Goal: Register for event/course

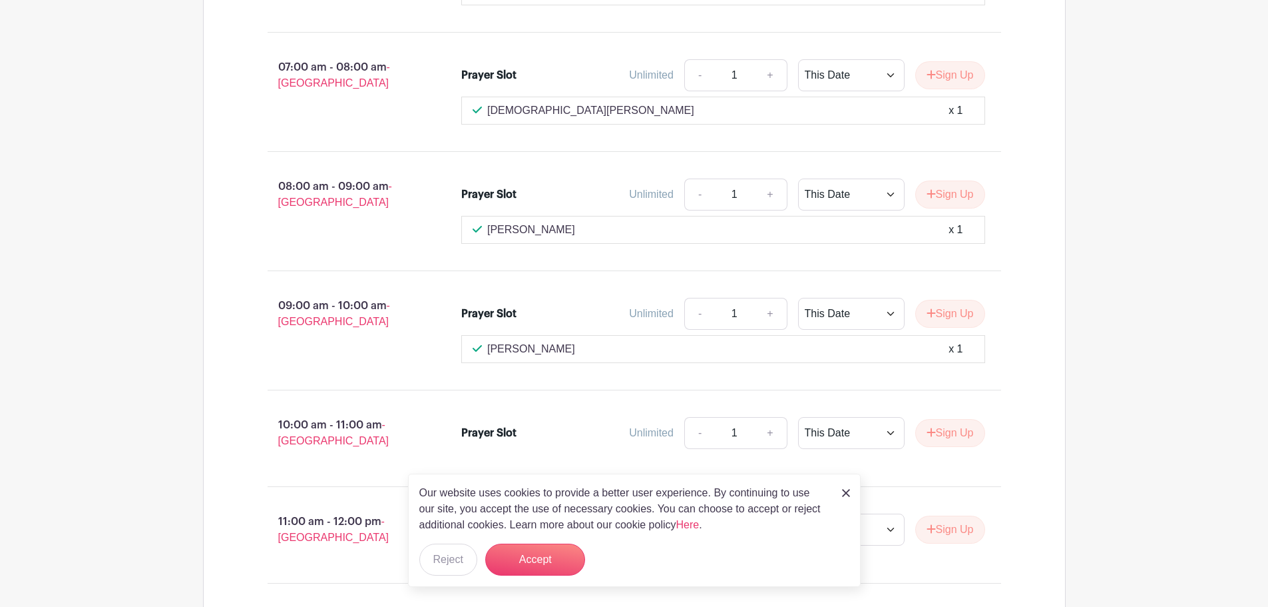
scroll to position [1997, 0]
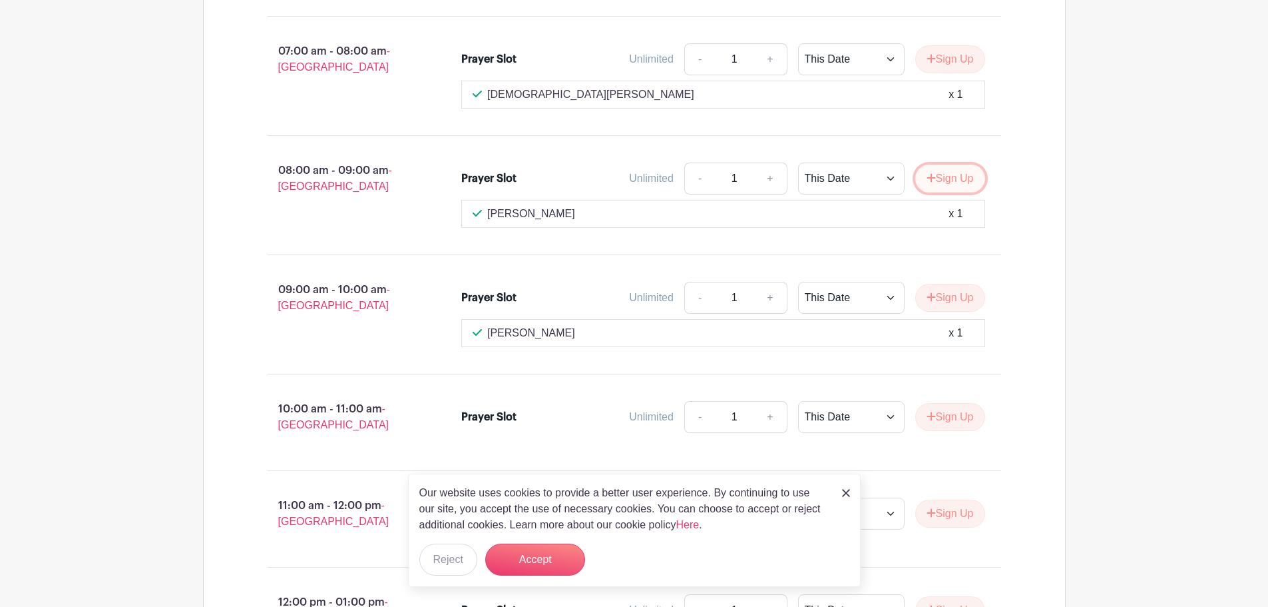
click at [949, 164] on button "Sign Up" at bounding box center [950, 178] width 70 height 28
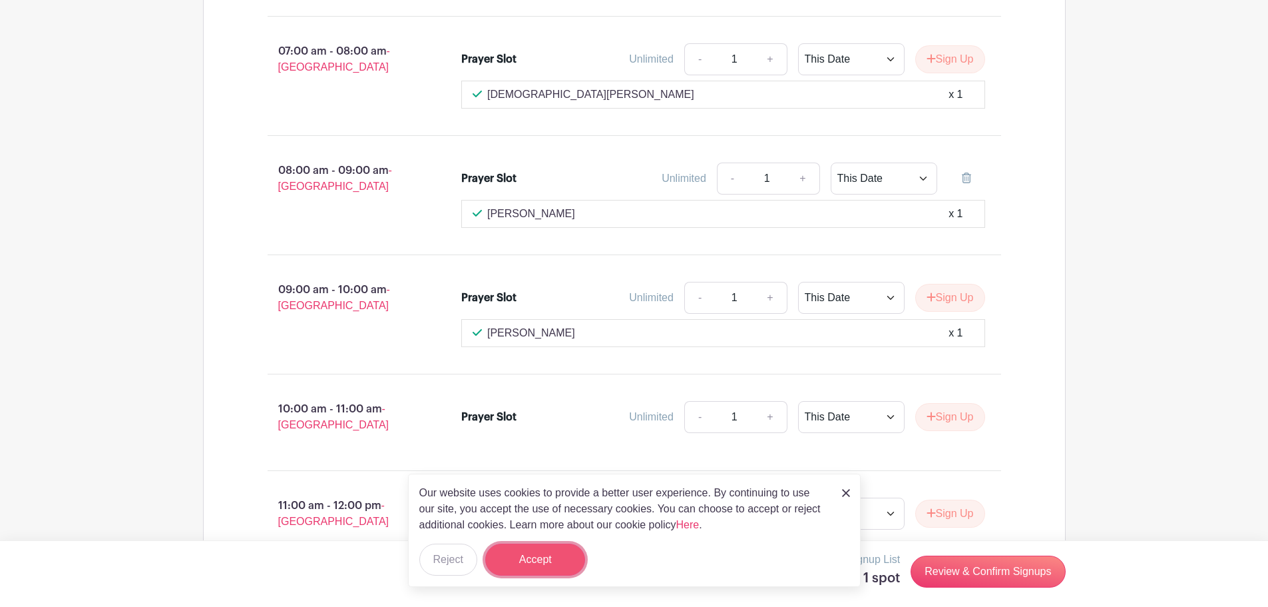
click at [538, 559] on button "Accept" at bounding box center [535, 559] width 100 height 32
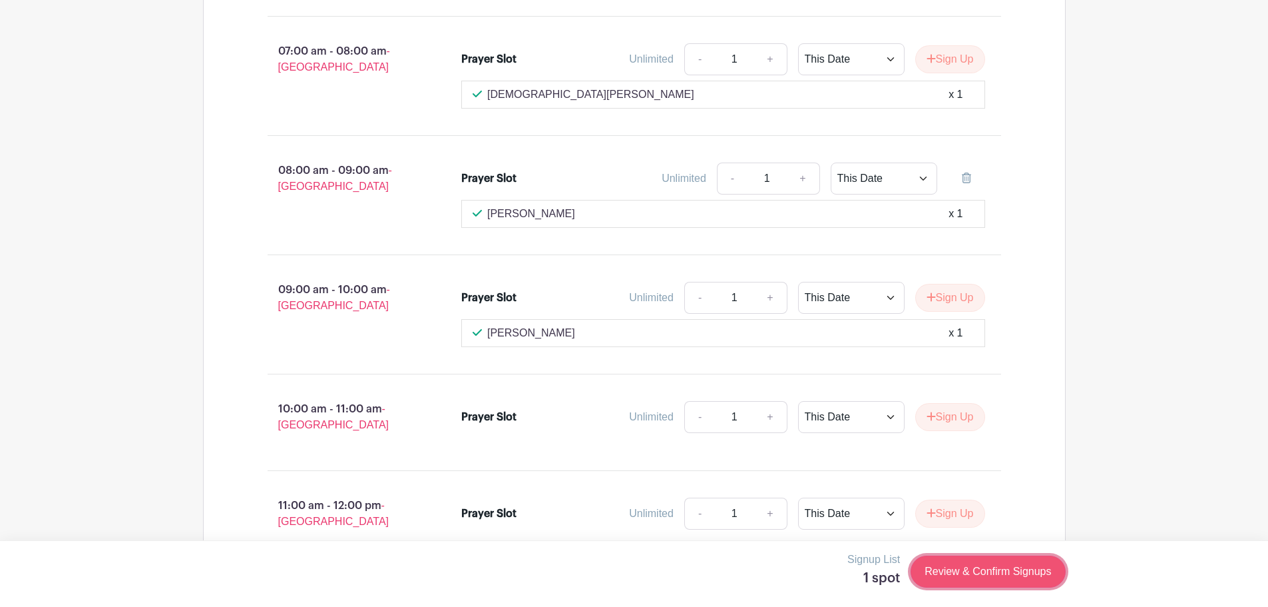
click at [969, 575] on link "Review & Confirm Signups" at bounding box center [988, 571] width 154 height 32
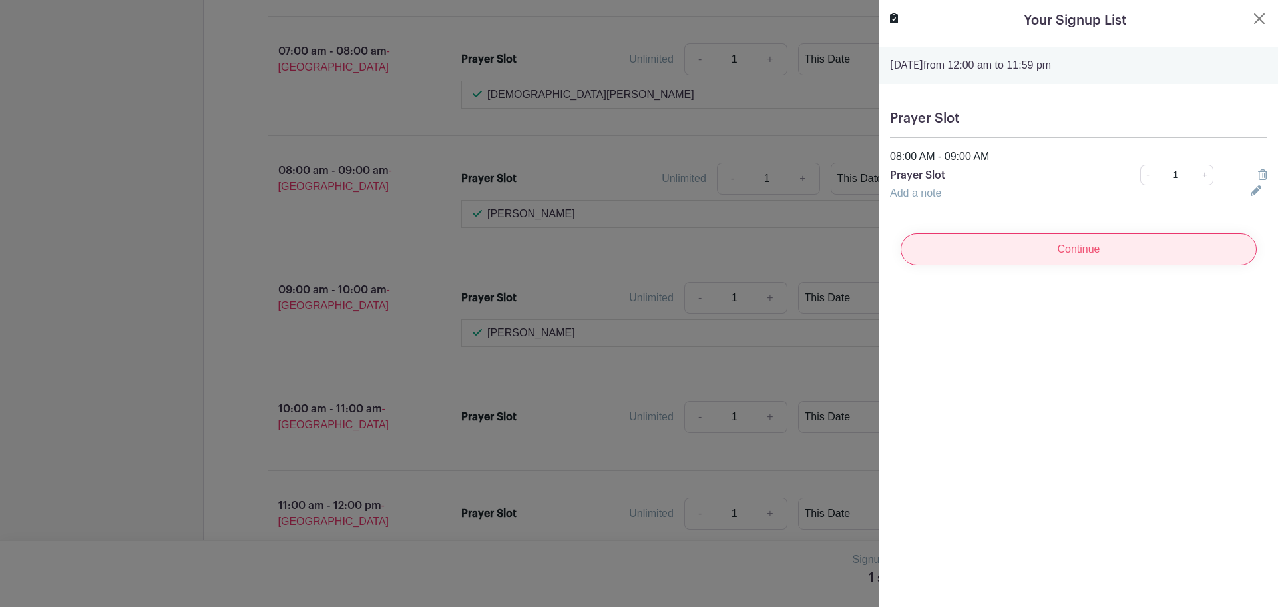
click at [1082, 247] on input "Continue" at bounding box center [1079, 249] width 356 height 32
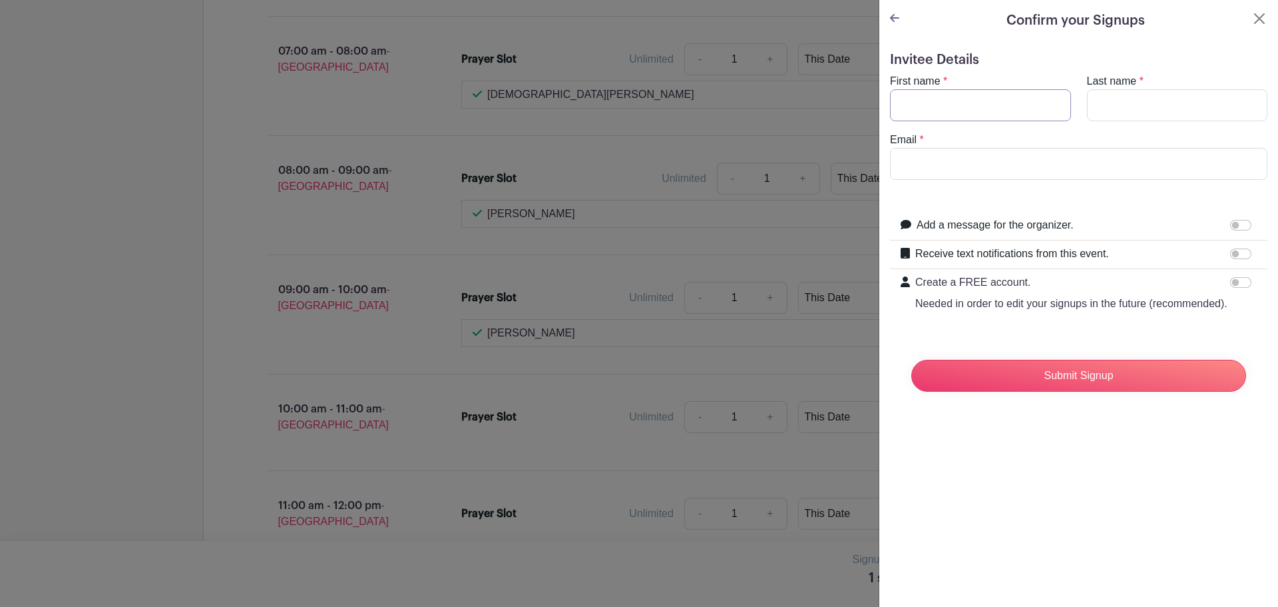
click at [935, 102] on input "First name" at bounding box center [980, 105] width 181 height 32
type input "[PERSON_NAME]"
type input "Lie"
type input "[PERSON_NAME][EMAIL_ADDRESS][DOMAIN_NAME]"
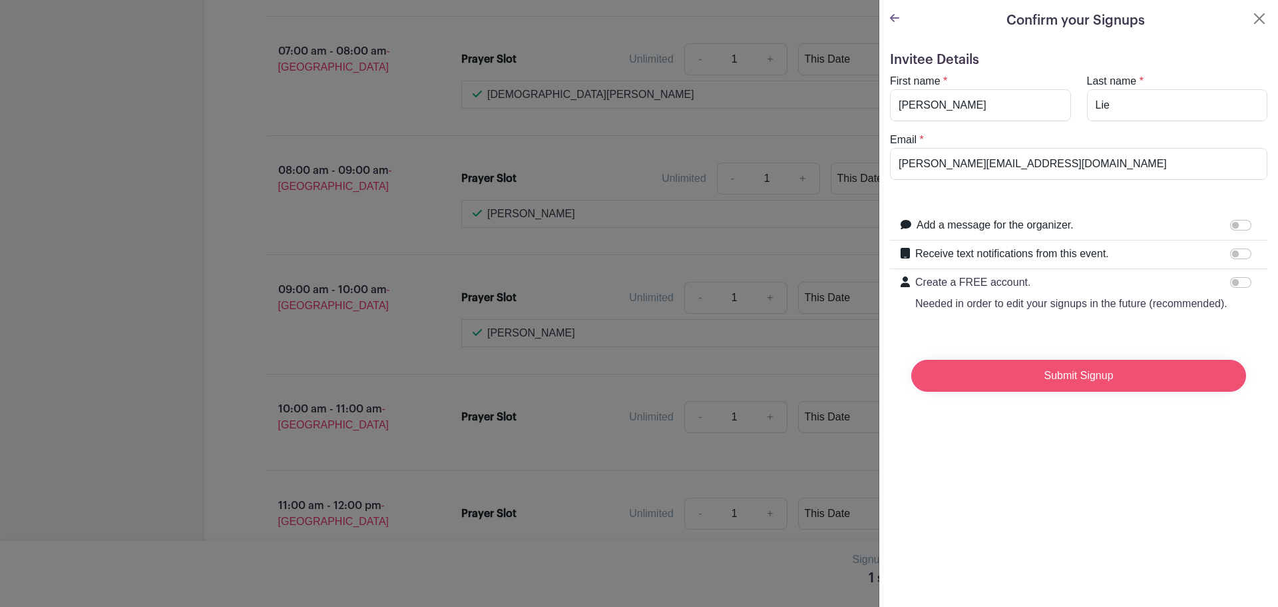
click at [1055, 391] on input "Submit Signup" at bounding box center [1078, 376] width 335 height 32
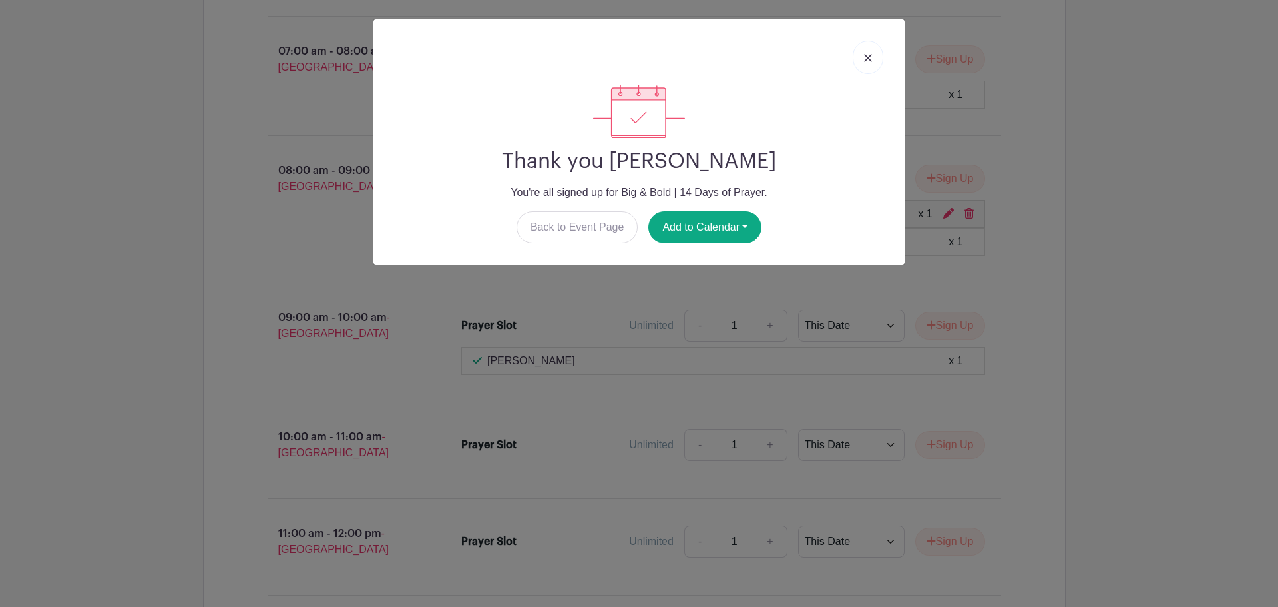
click at [870, 55] on img at bounding box center [868, 58] width 8 height 8
